Goal: Book appointment/travel/reservation

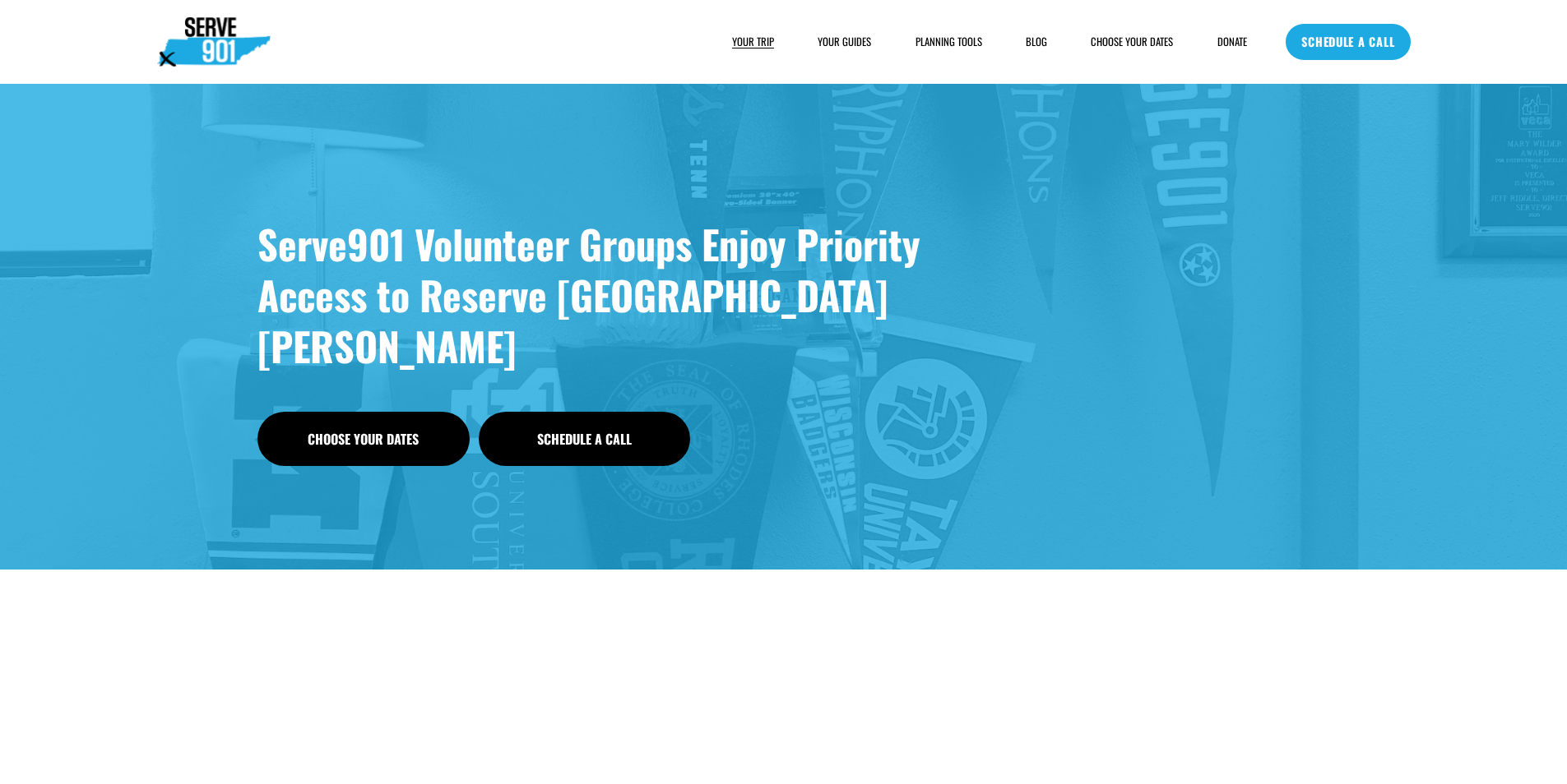
click at [1404, 51] on link "SCHEDULE A CALL" at bounding box center [1348, 42] width 124 height 36
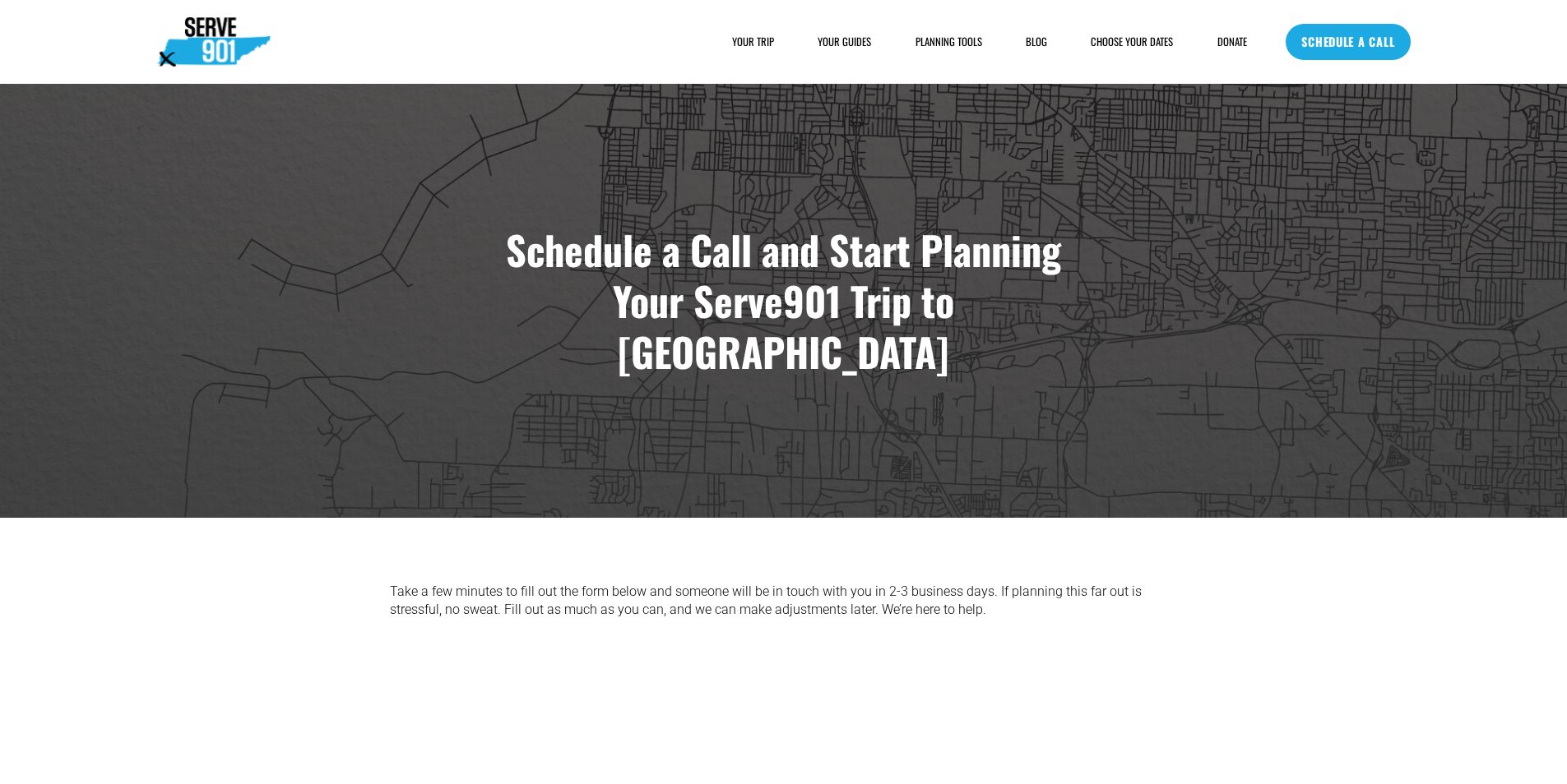
click at [1334, 48] on link "SCHEDULE A CALL" at bounding box center [1348, 42] width 124 height 36
click at [1399, 51] on link "SCHEDULE A CALL" at bounding box center [1348, 42] width 124 height 36
